Goal: Go to known website: Go to known website

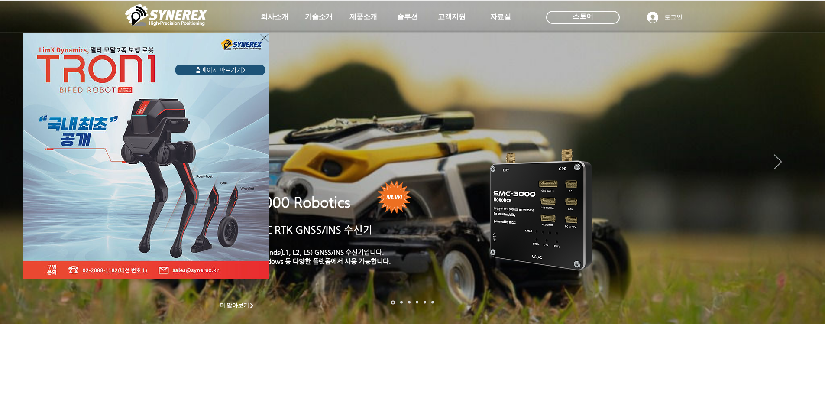
click at [230, 69] on span "홈페이지 바로가기>" at bounding box center [220, 70] width 50 height 9
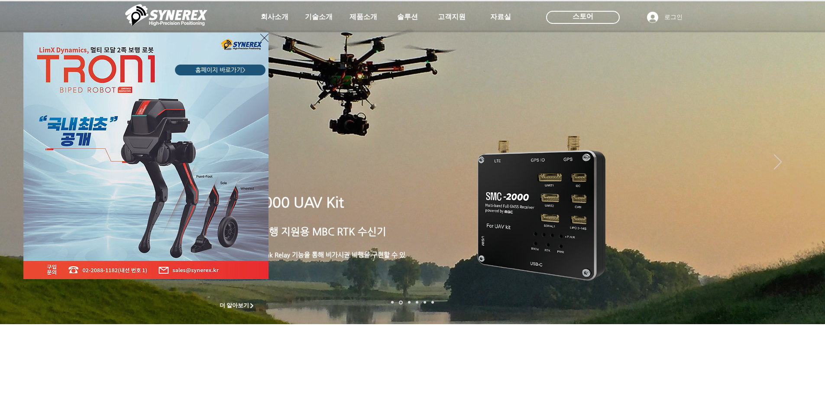
click at [232, 71] on span "홈페이지 바로가기>" at bounding box center [220, 70] width 50 height 9
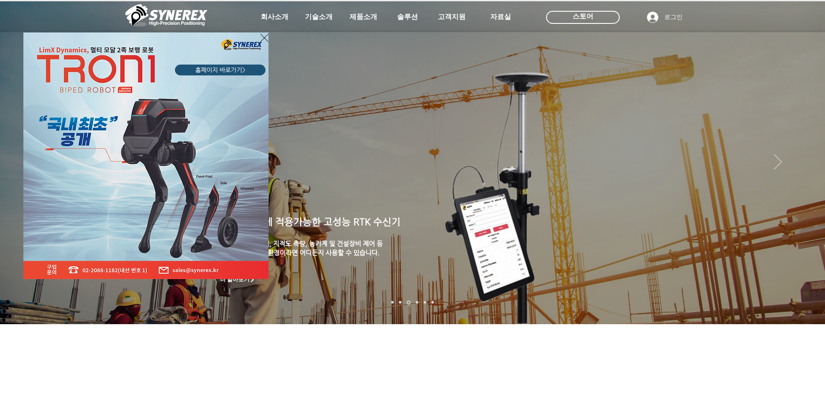
click at [218, 72] on span "홈페이지 바로가기>" at bounding box center [220, 70] width 50 height 9
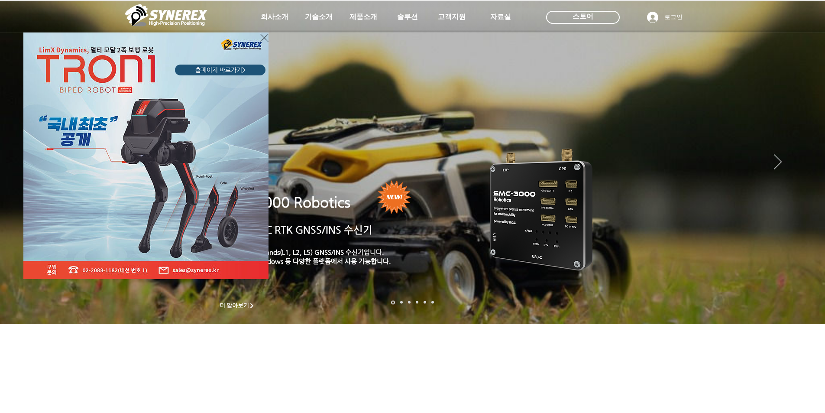
click at [216, 69] on span "홈페이지 바로가기>" at bounding box center [220, 70] width 50 height 9
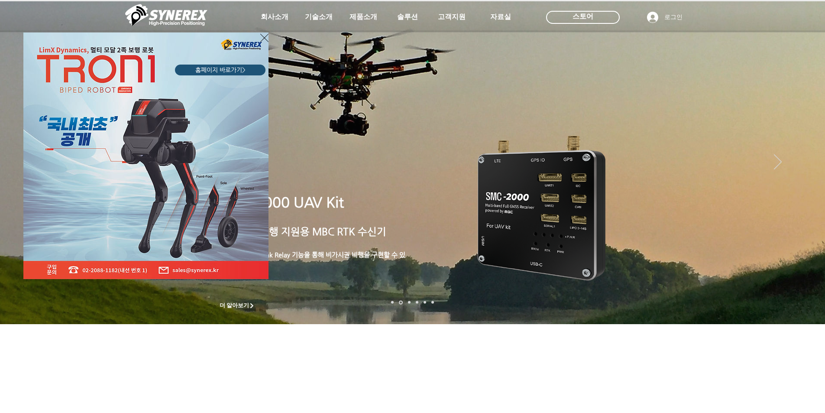
click at [264, 37] on icon "사이트로 돌아가기" at bounding box center [264, 37] width 8 height 11
